Goal: Information Seeking & Learning: Learn about a topic

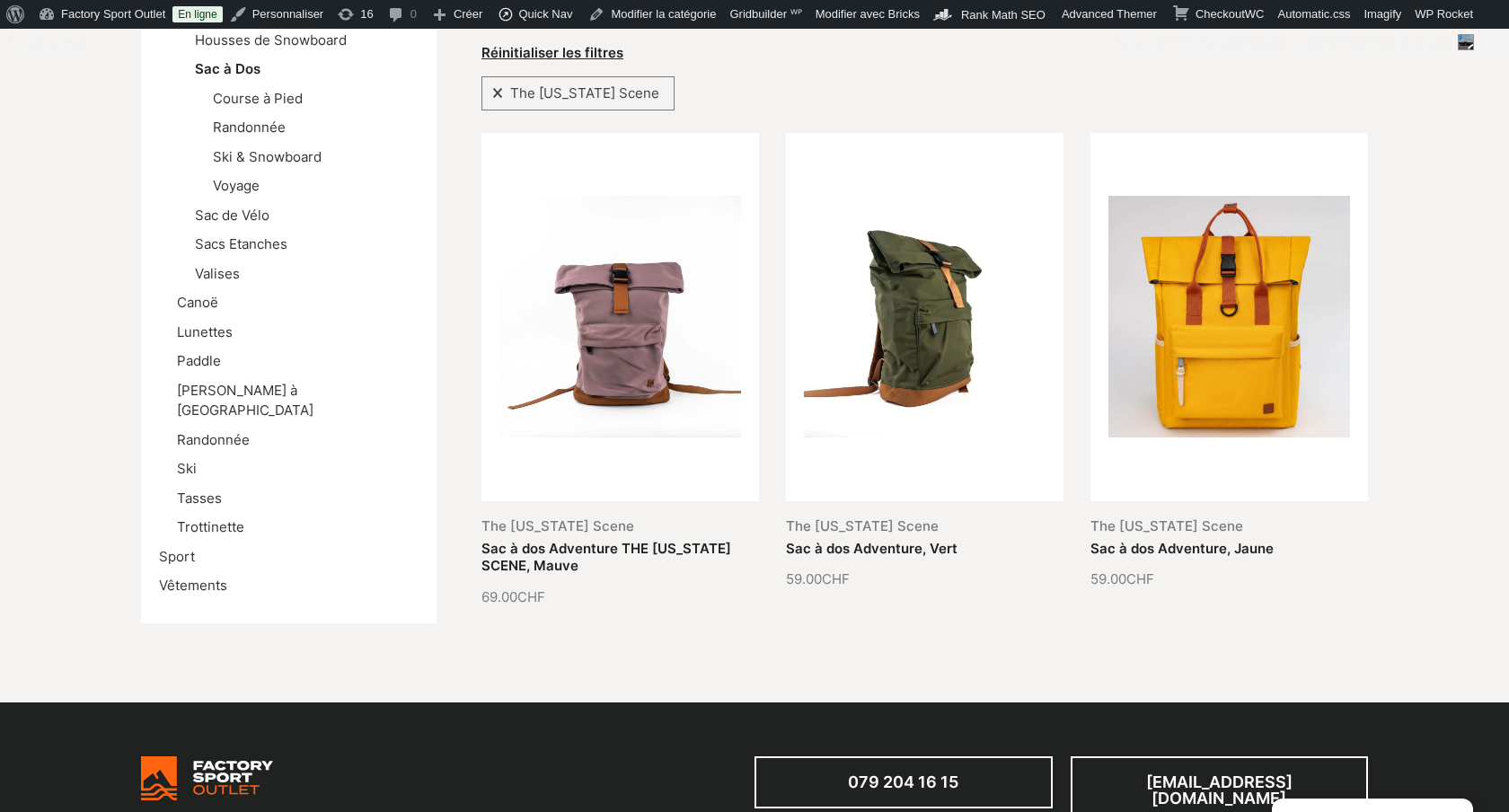
scroll to position [1345, 0]
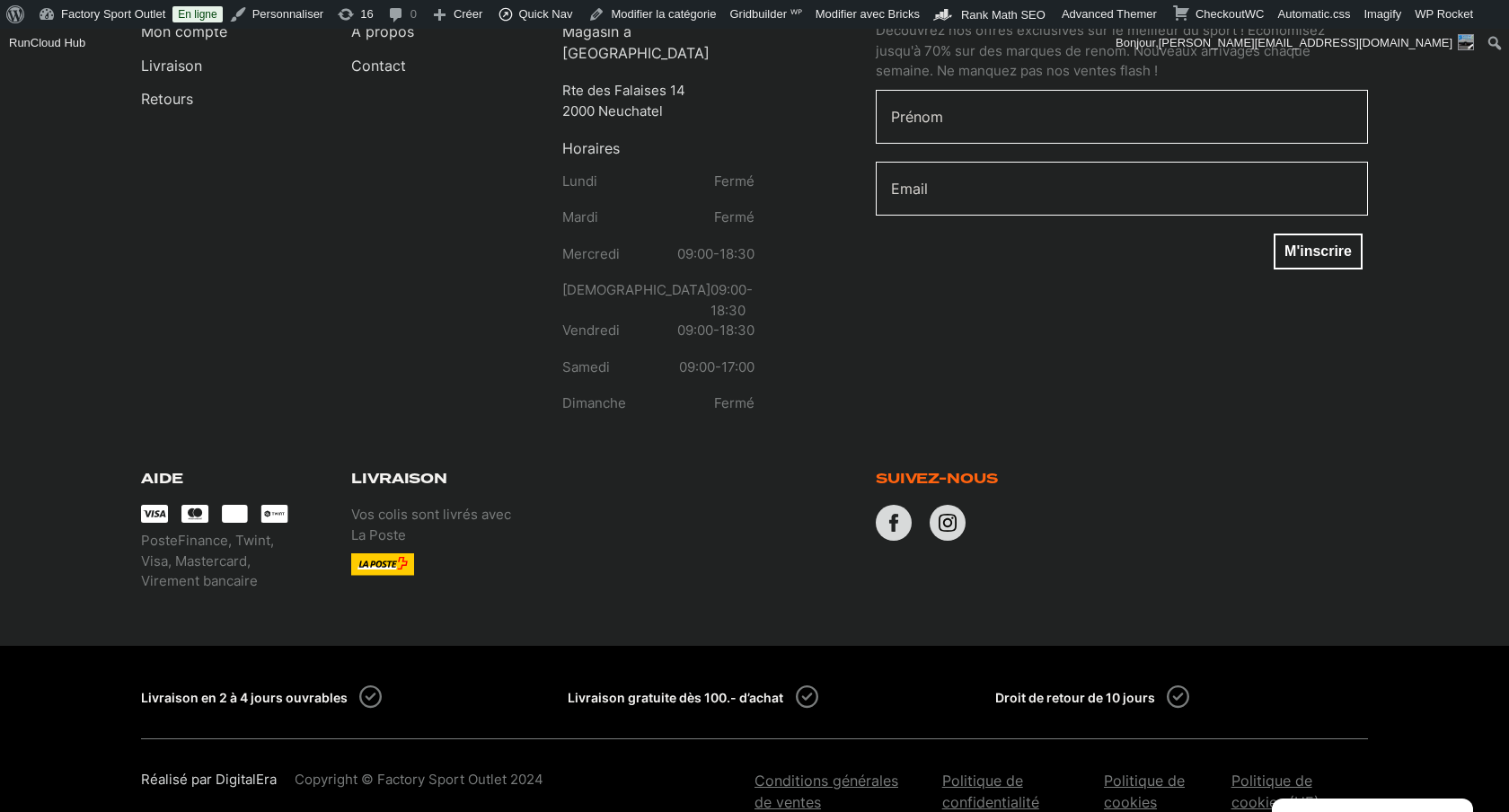
click at [185, 535] on p "PosteFinance, Twint, Visa, Mastercard, Virement bancaire" at bounding box center [237, 562] width 192 height 61
drag, startPoint x: 185, startPoint y: 535, endPoint x: 206, endPoint y: 535, distance: 21.0
click at [206, 535] on p "PosteFinance, Twint, Visa, Mastercard, Virement bancaire" at bounding box center [237, 562] width 192 height 61
copy p "Virement bancaire"
click at [283, 531] on p "PosteFinance, Twint, Visa, Mastercard, Virement bancaire" at bounding box center [237, 562] width 192 height 61
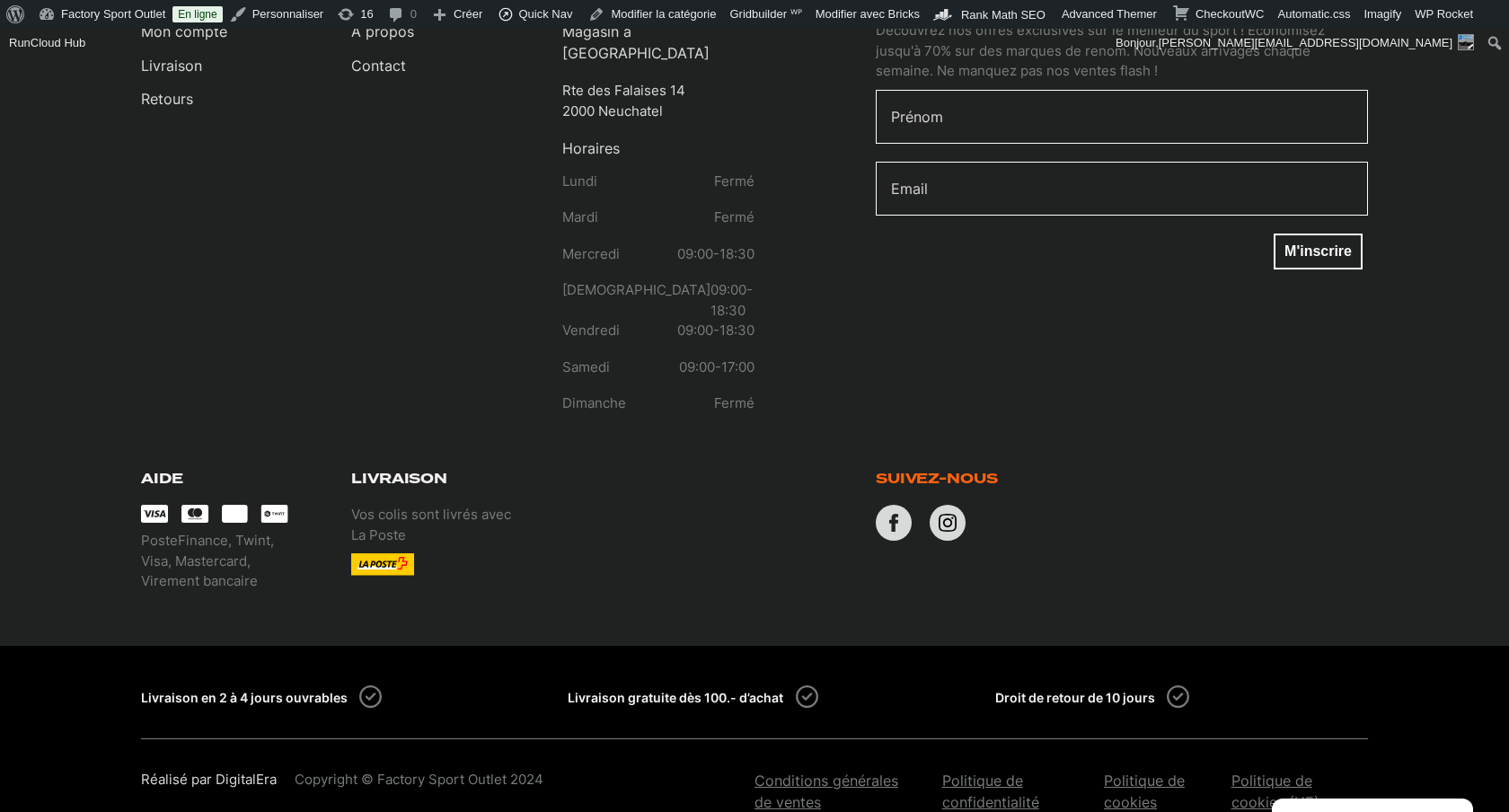
click at [163, 534] on p "PosteFinance, Twint, Visa, Mastercard, Virement bancaire" at bounding box center [237, 562] width 192 height 61
drag, startPoint x: 163, startPoint y: 534, endPoint x: 215, endPoint y: 534, distance: 52.0
click at [215, 534] on p "PosteFinance, Twint, Visa, Mastercard, Virement bancaire" at bounding box center [237, 562] width 192 height 61
copy p "Virement bancaire"
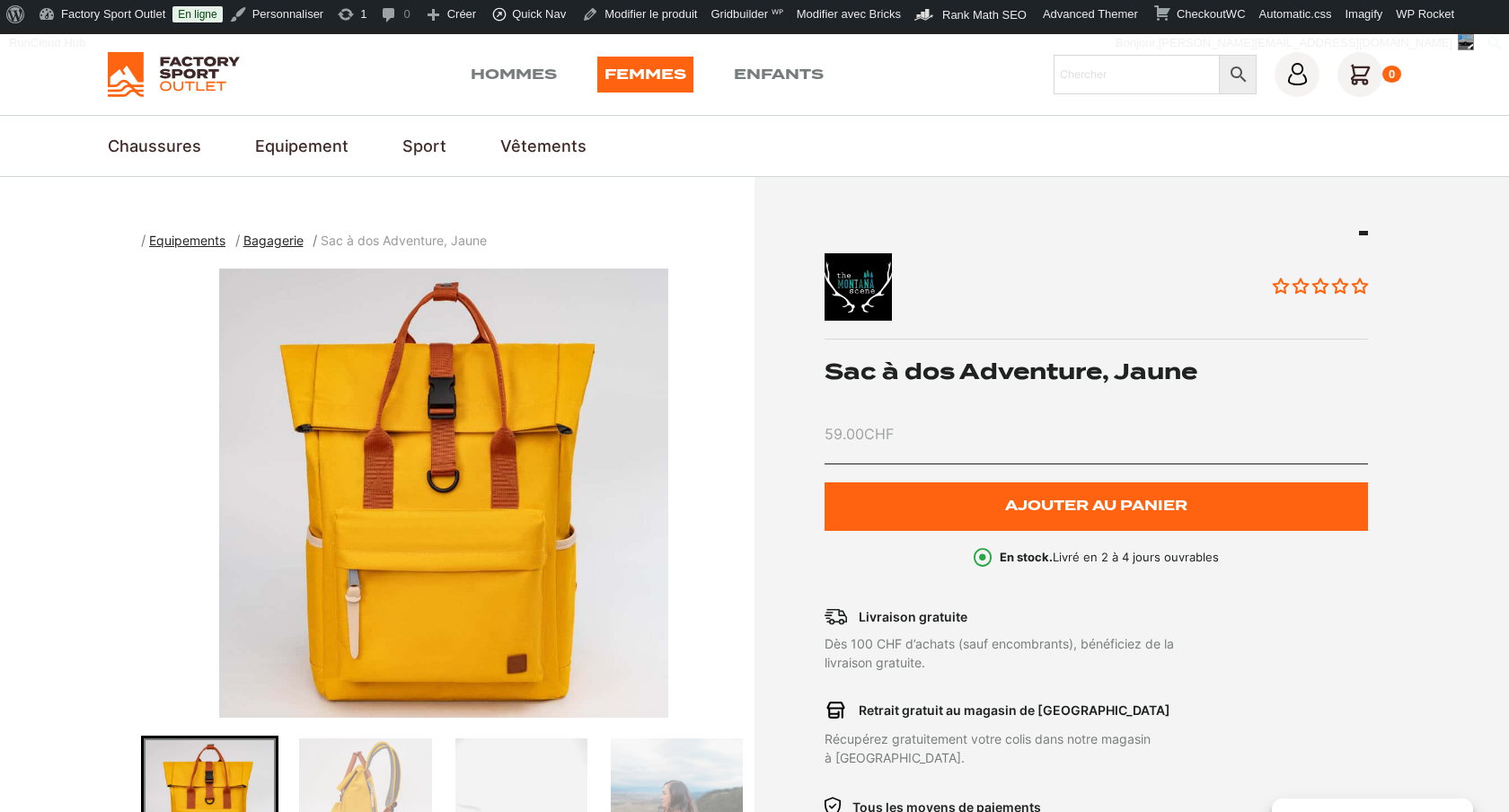
scroll to position [40, 0]
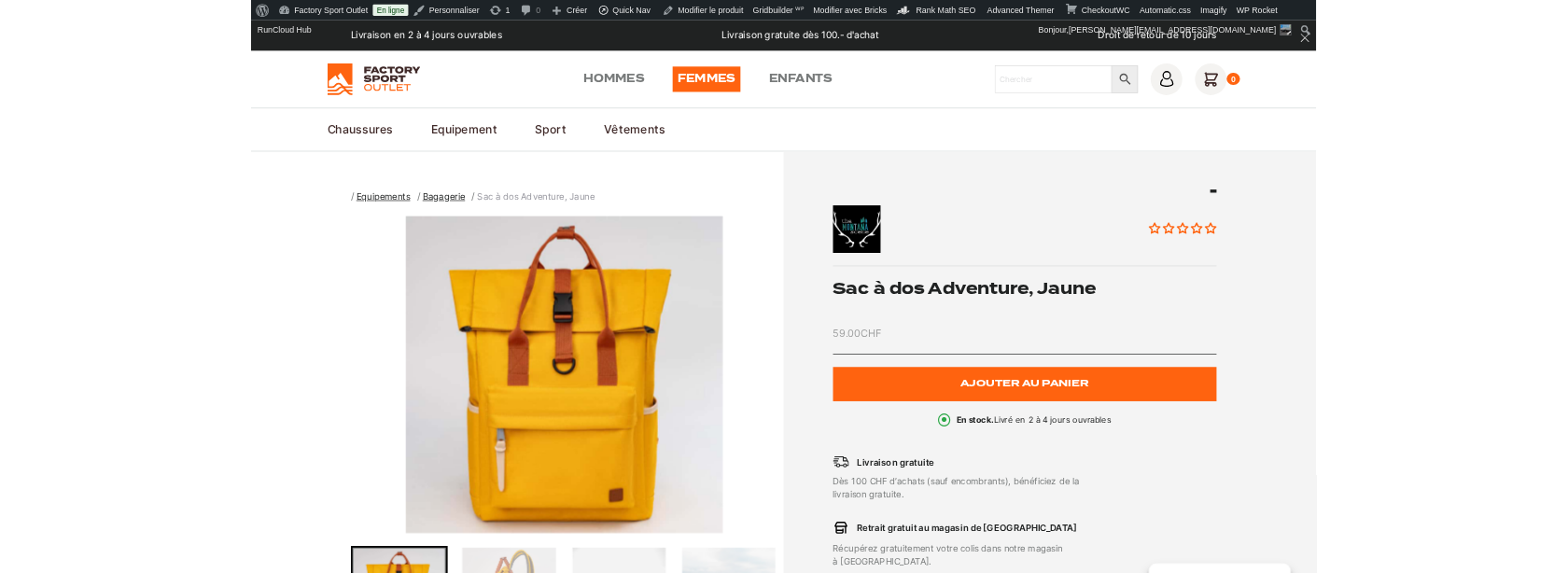
scroll to position [42, 0]
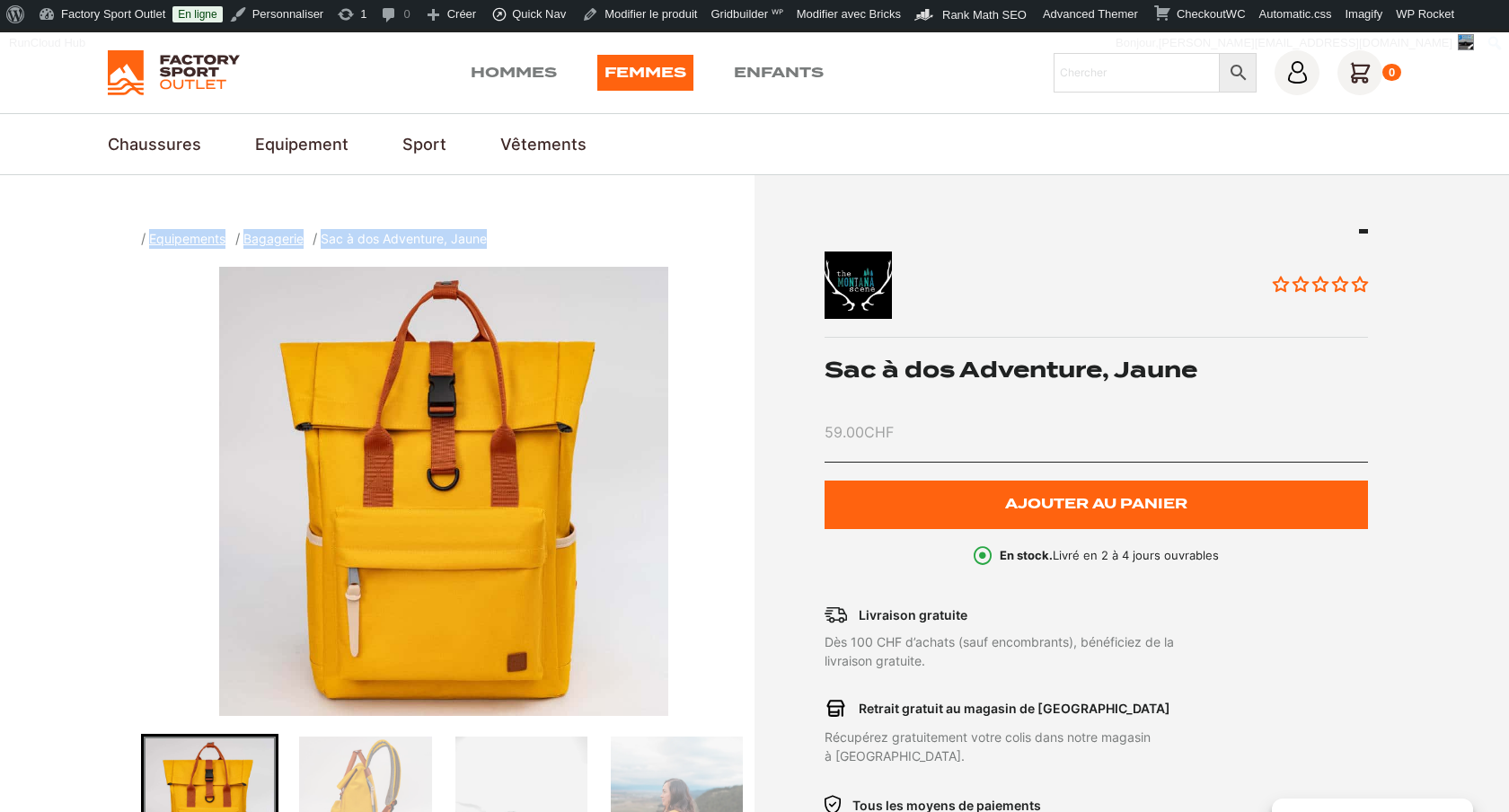
drag, startPoint x: 492, startPoint y: 241, endPoint x: 124, endPoint y: 241, distance: 368.0
click at [124, 241] on section "A B C urlCategory: femme D E F chosenWP_Term Object ( [term_id] => 1344 [name] …" at bounding box center [754, 609] width 1509 height 868
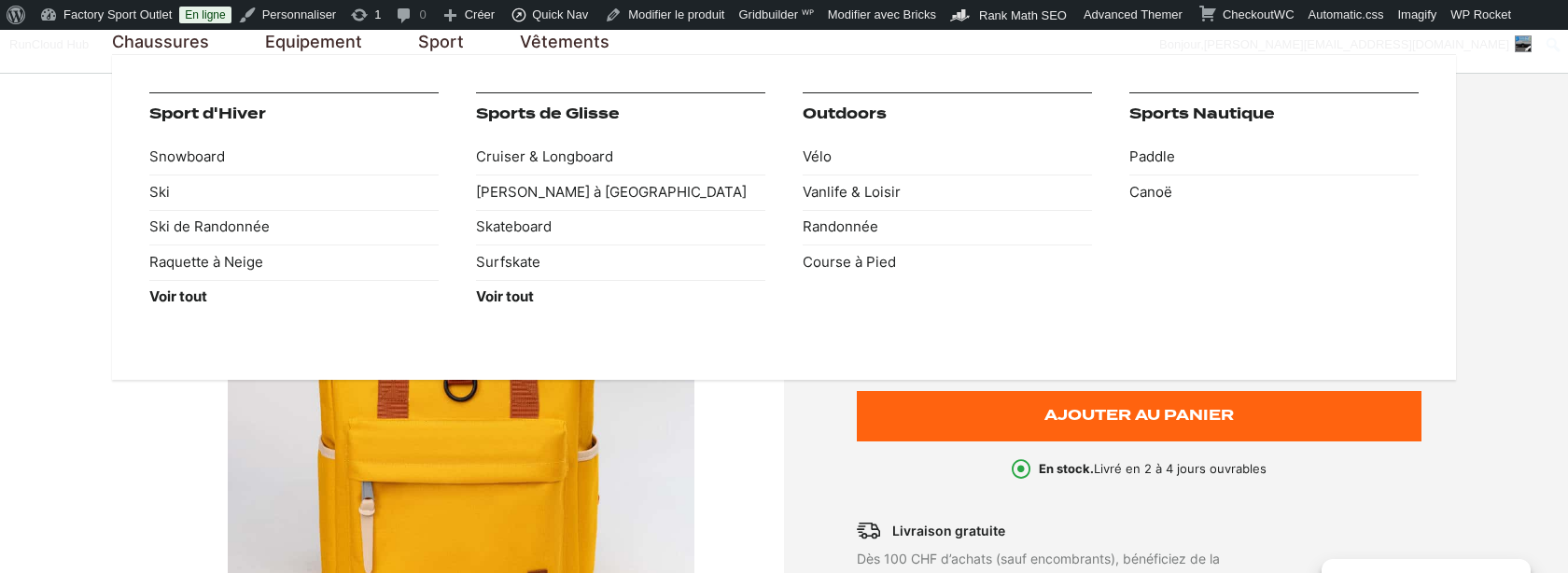
scroll to position [187, 0]
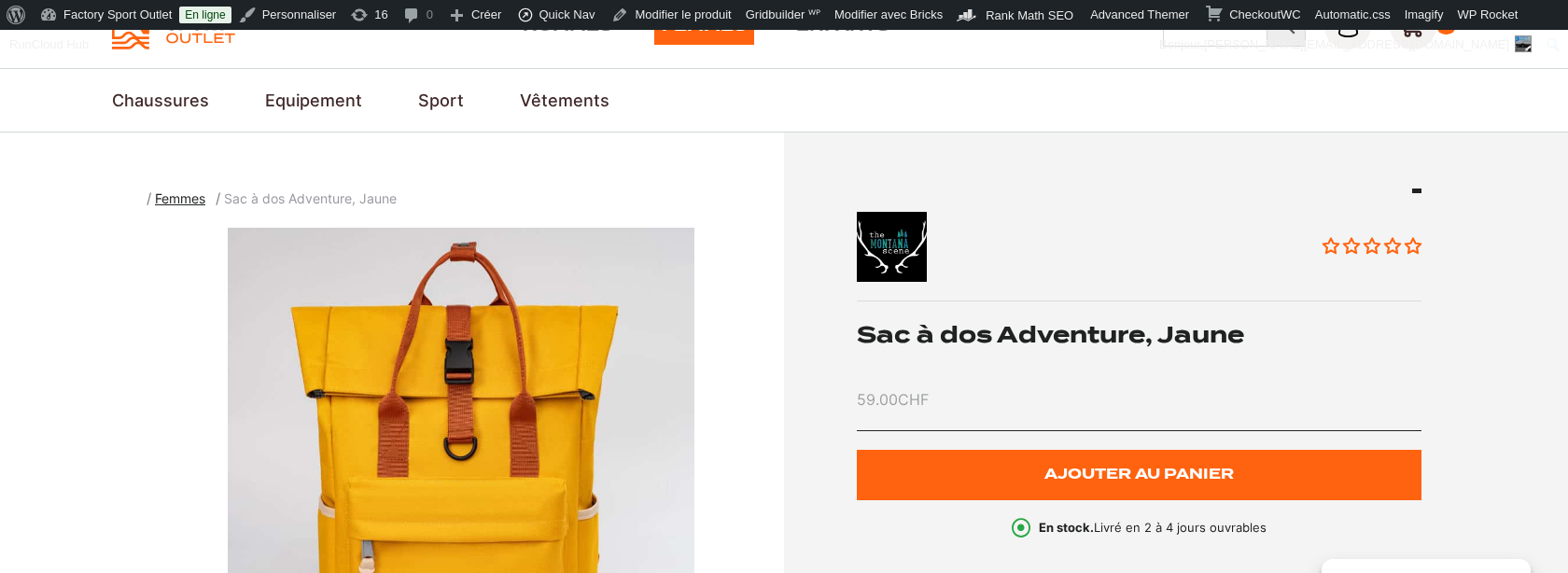
scroll to position [79, 0]
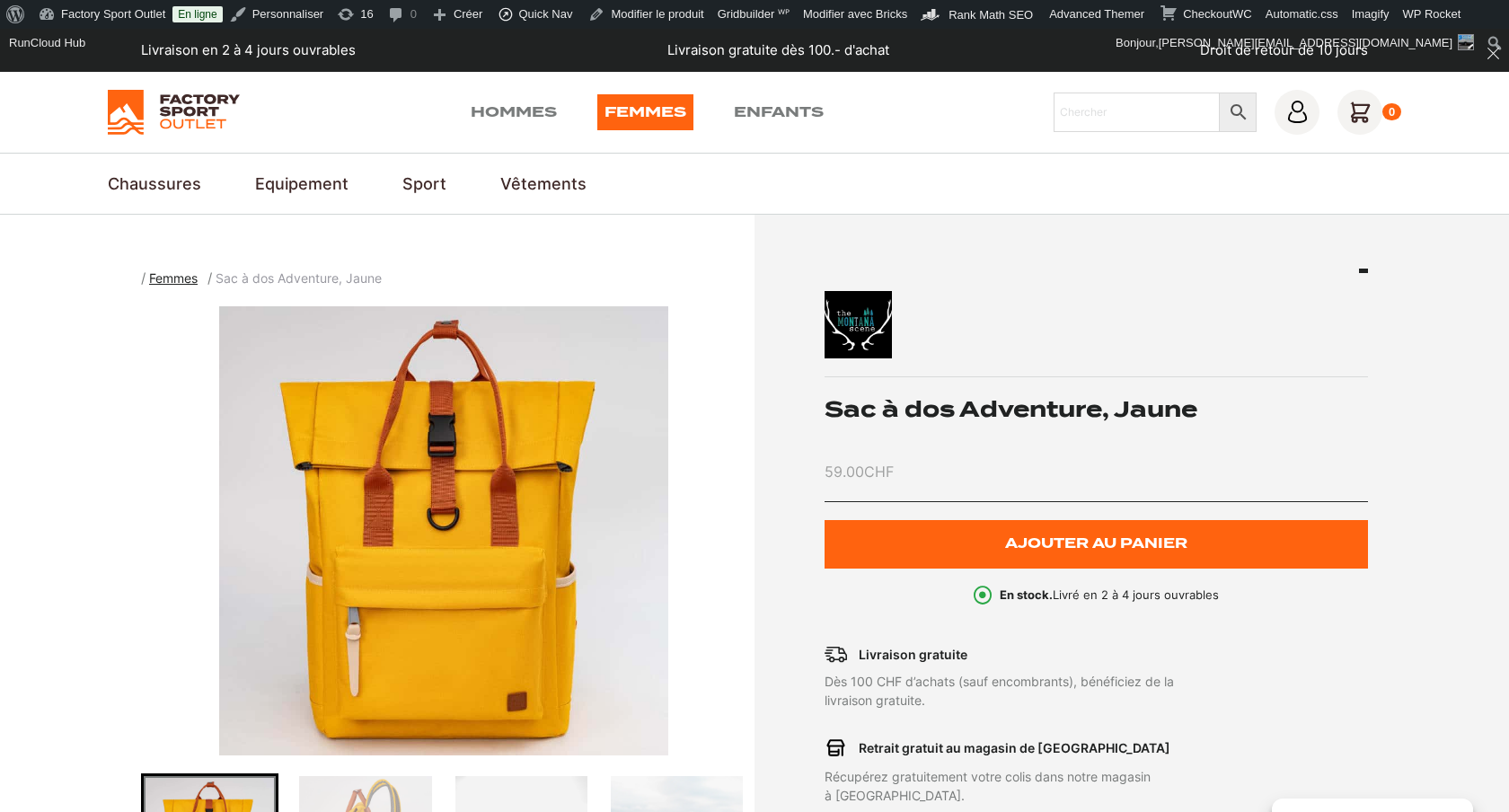
scroll to position [119, 0]
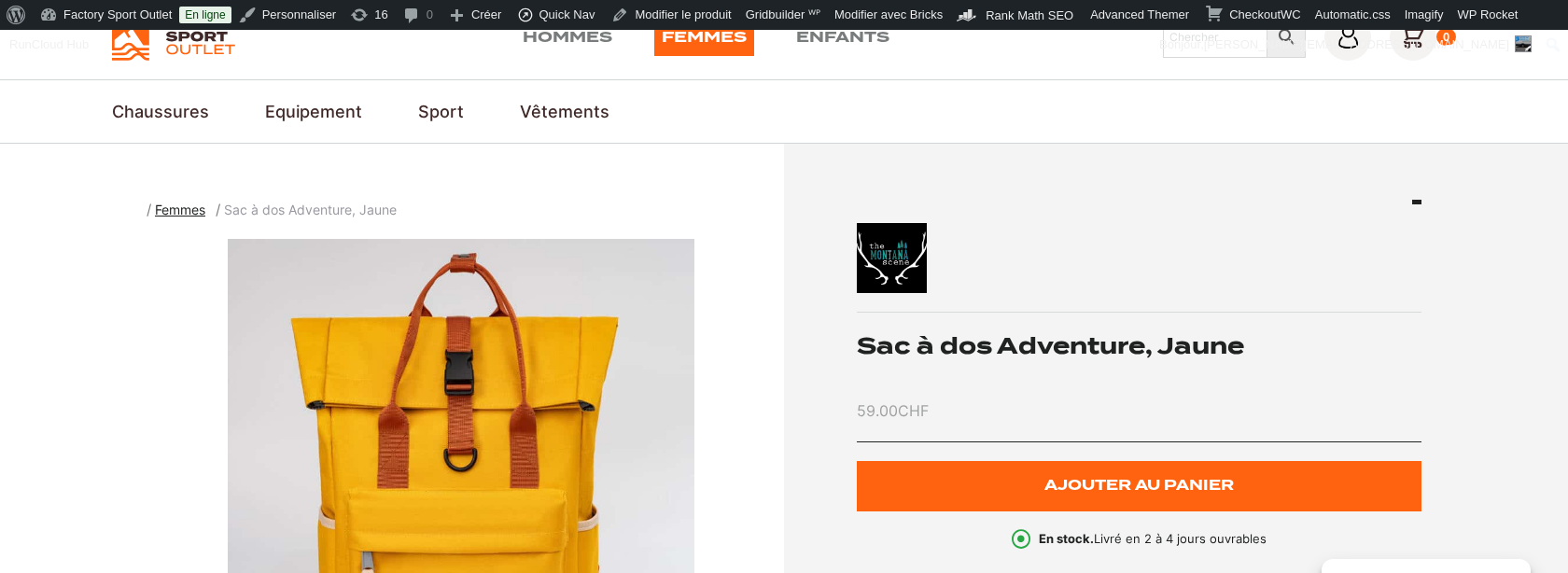
scroll to position [79, 0]
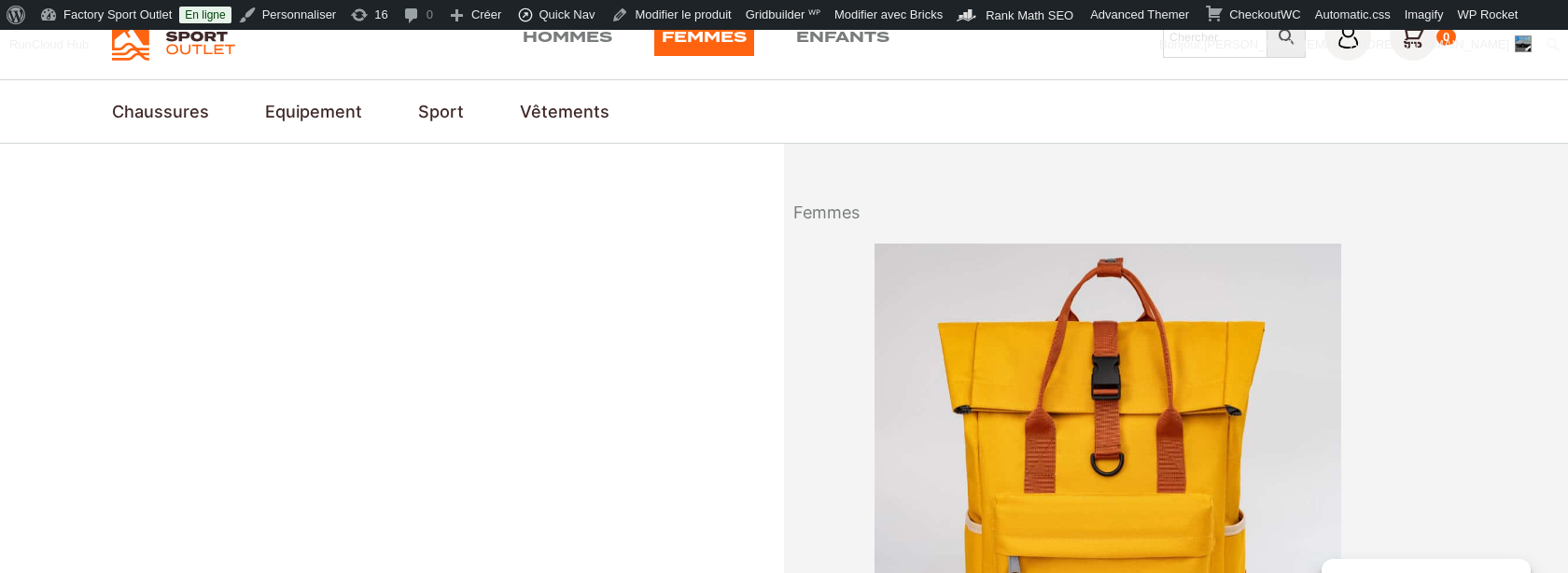
scroll to position [79, 0]
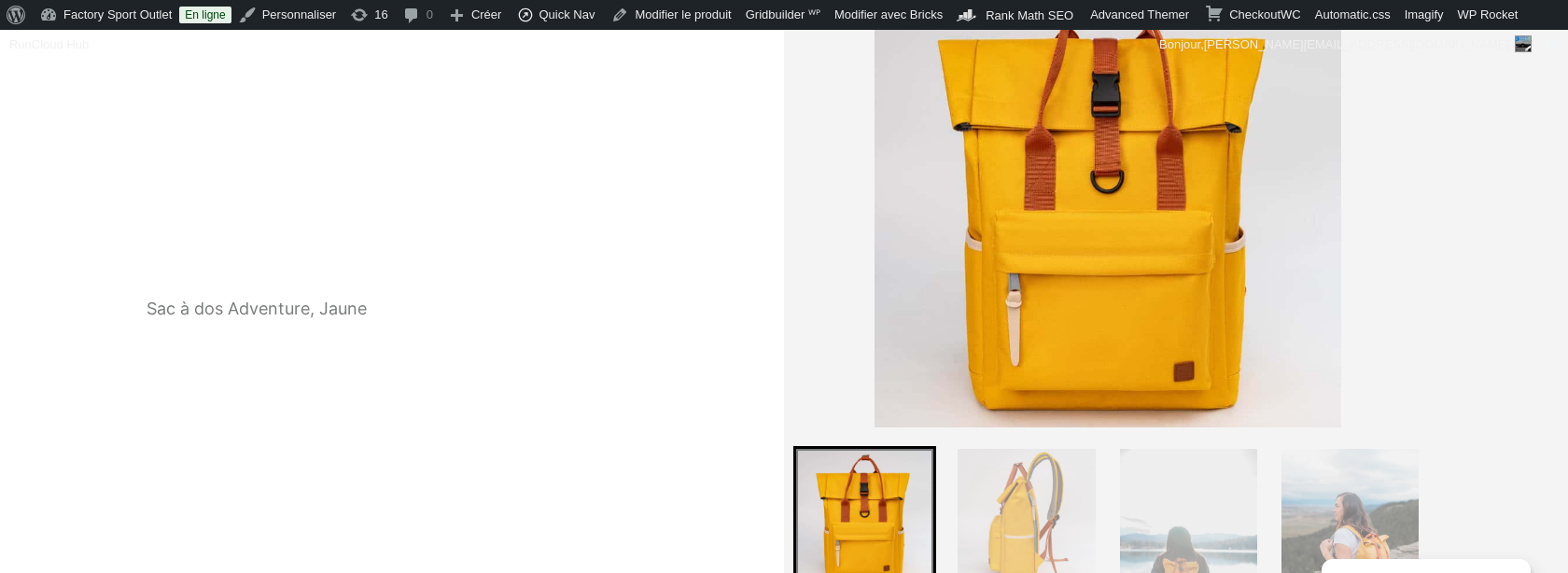
scroll to position [355, 0]
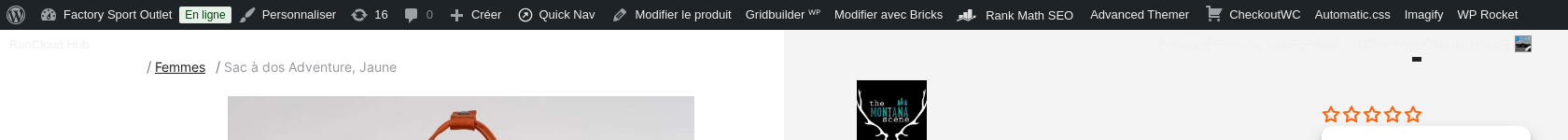
scroll to position [225, 0]
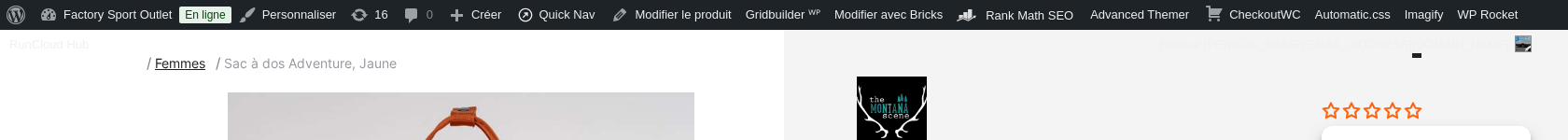
click at [997, 96] on img at bounding box center [998, 110] width 283 height 70
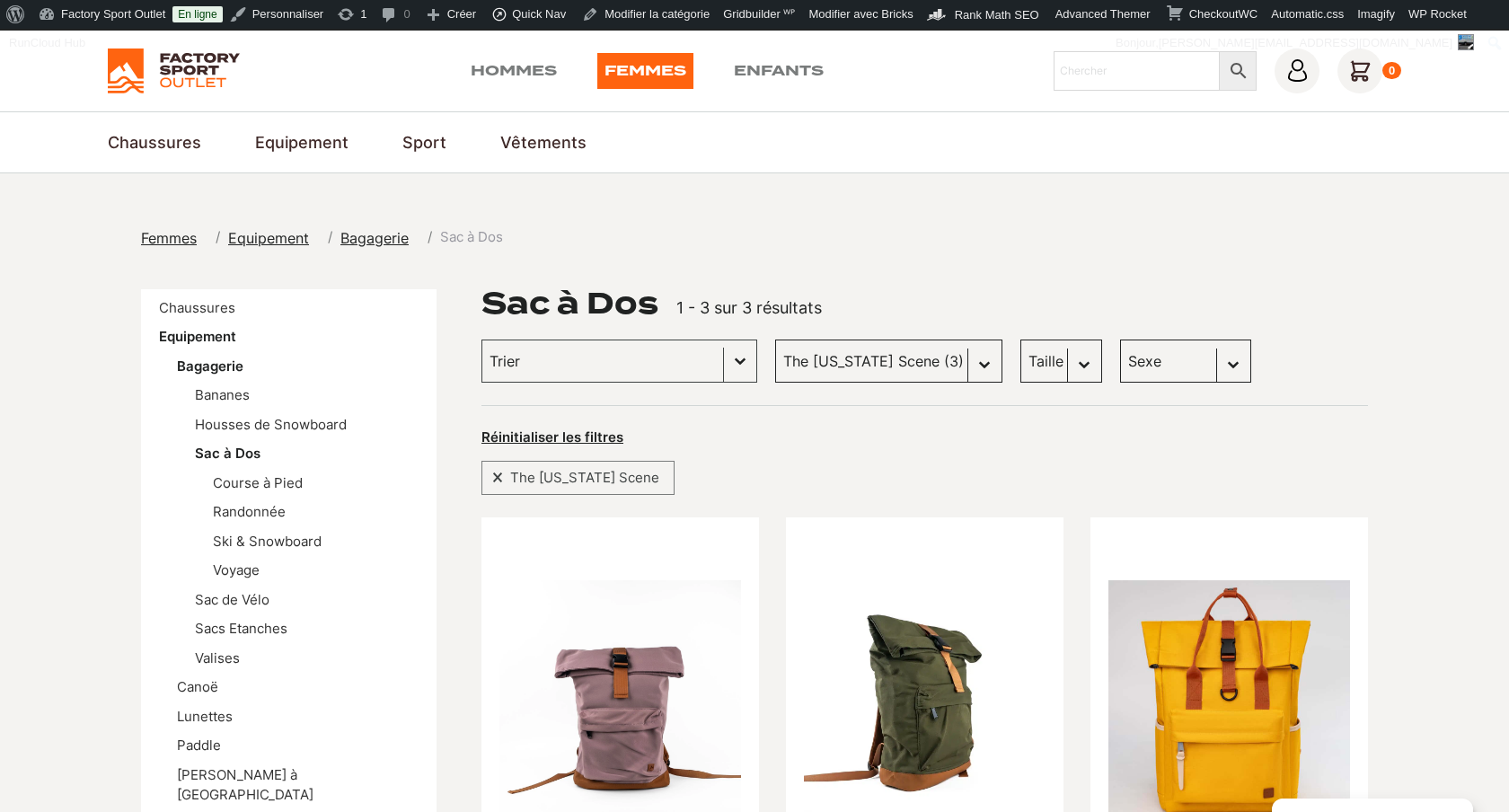
scroll to position [49, 0]
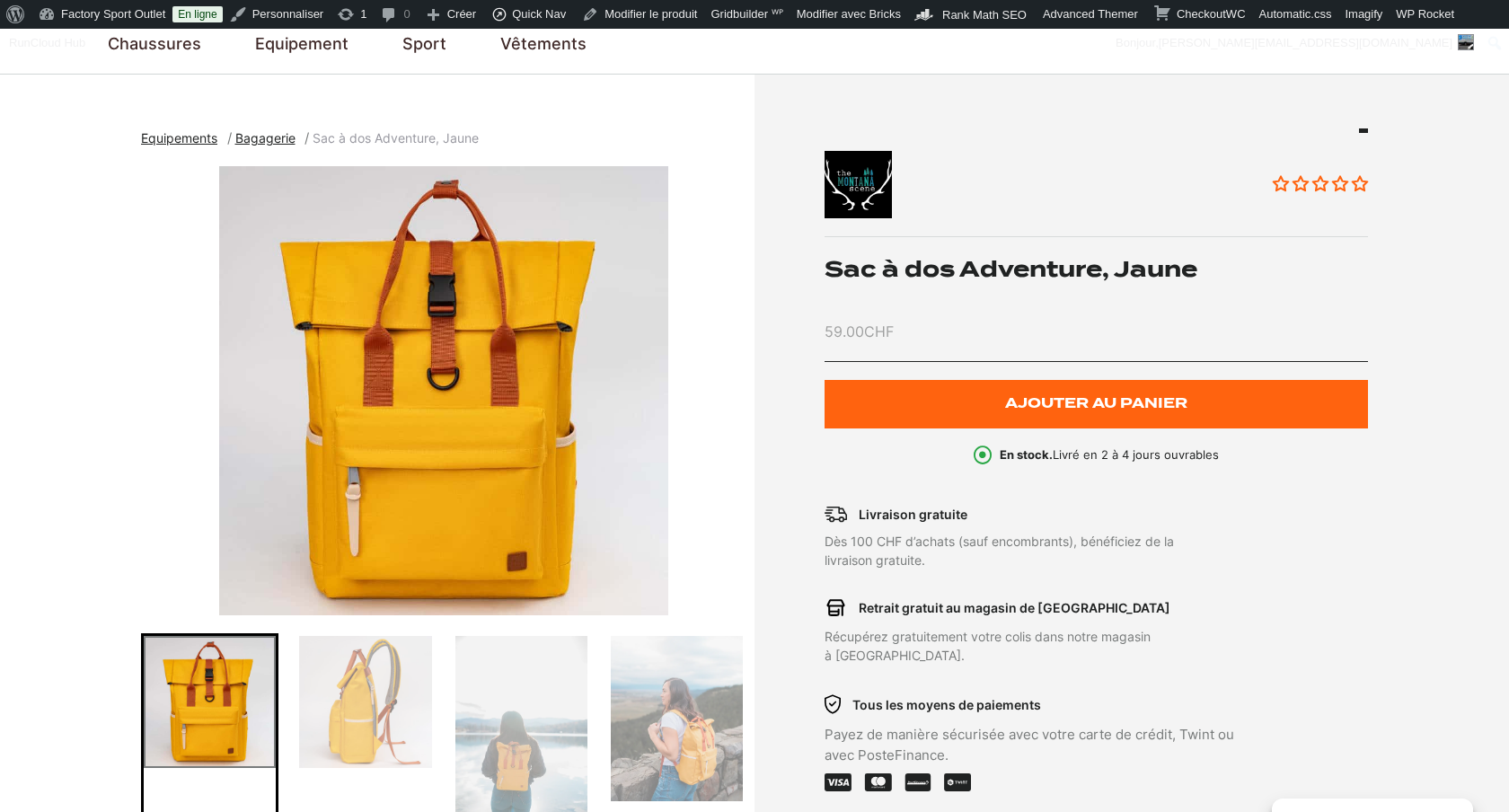
scroll to position [126, 0]
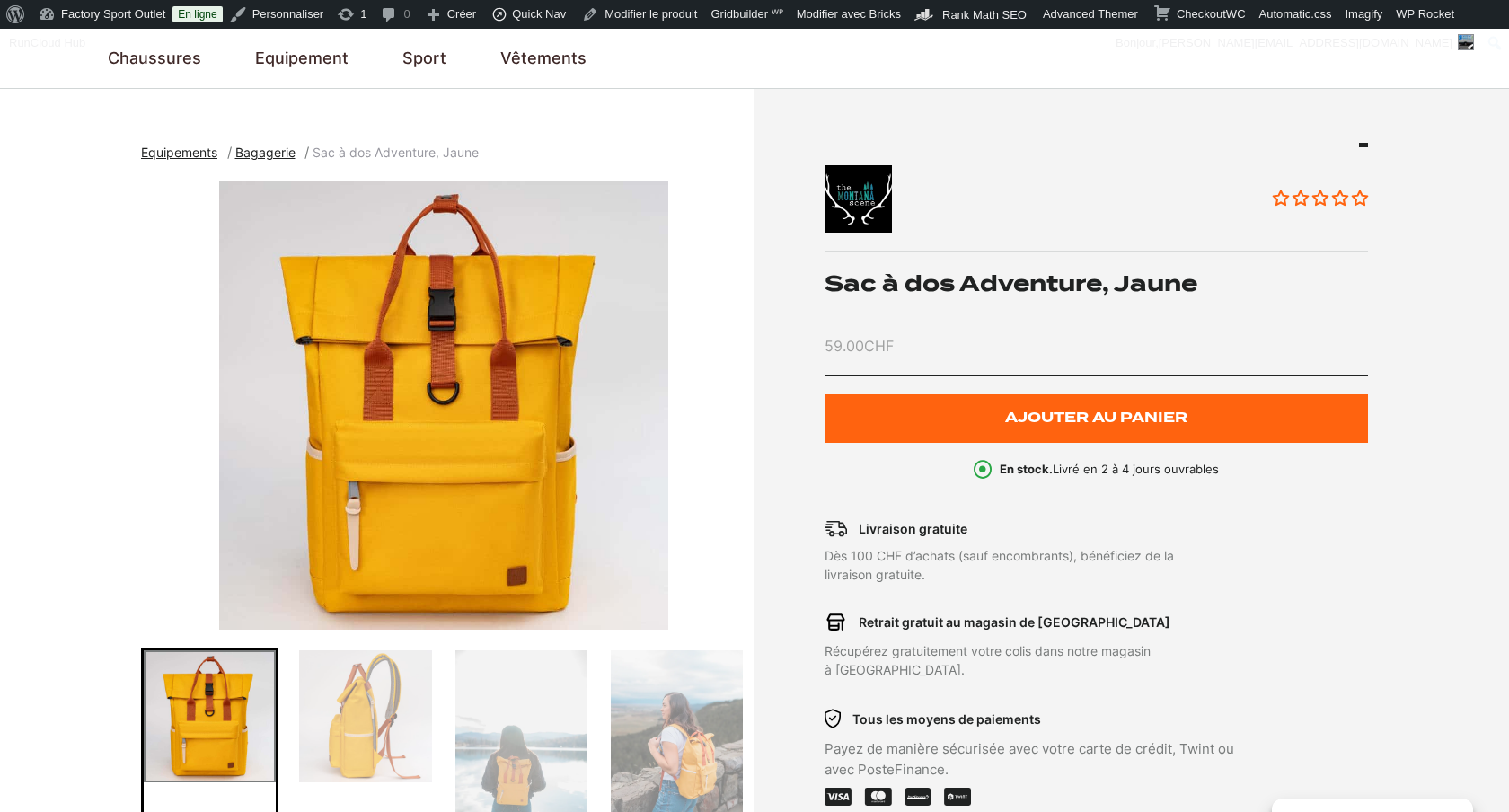
click at [881, 181] on img at bounding box center [961, 199] width 272 height 68
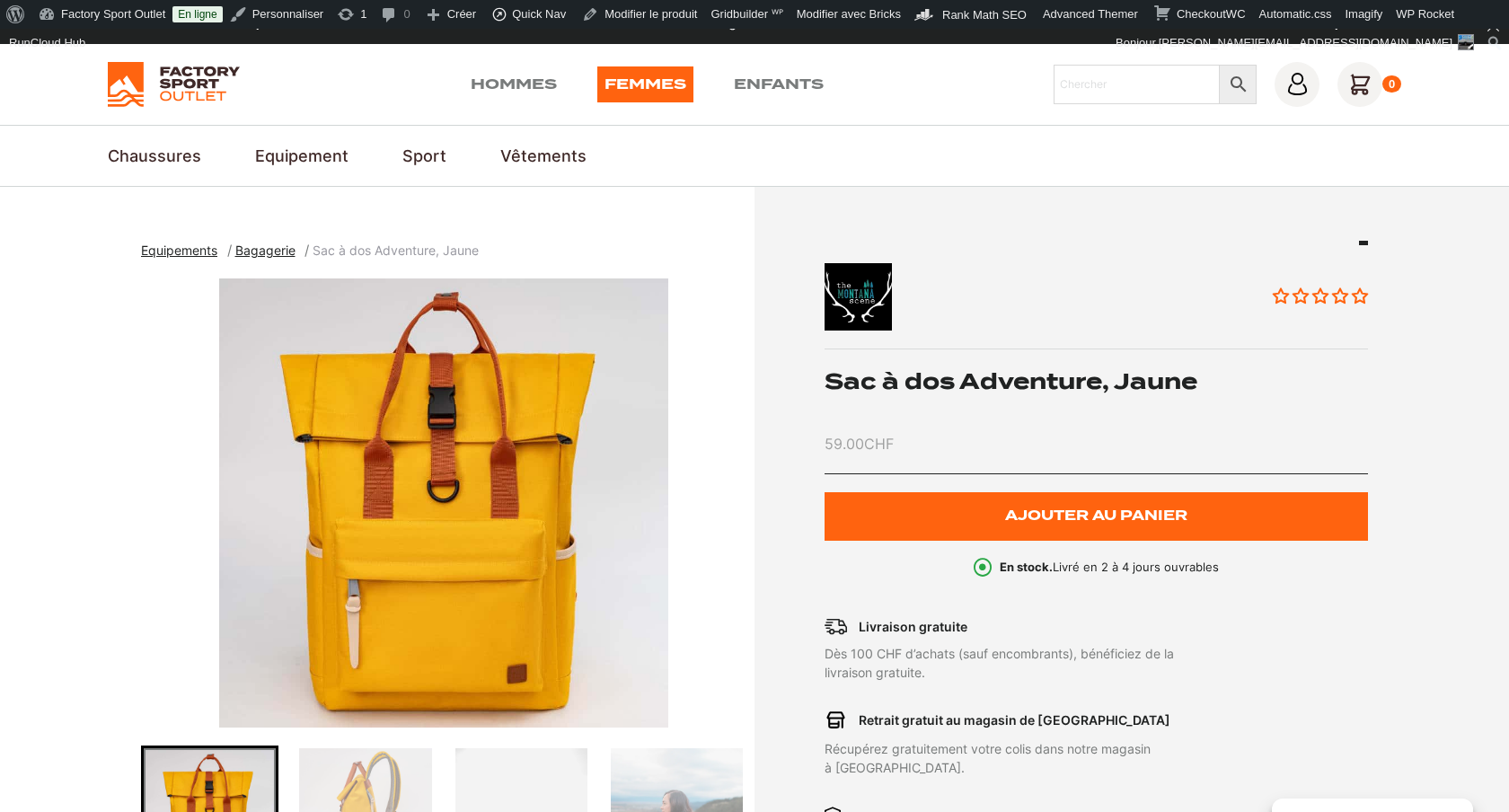
scroll to position [0, 0]
